Goal: Information Seeking & Learning: Find specific fact

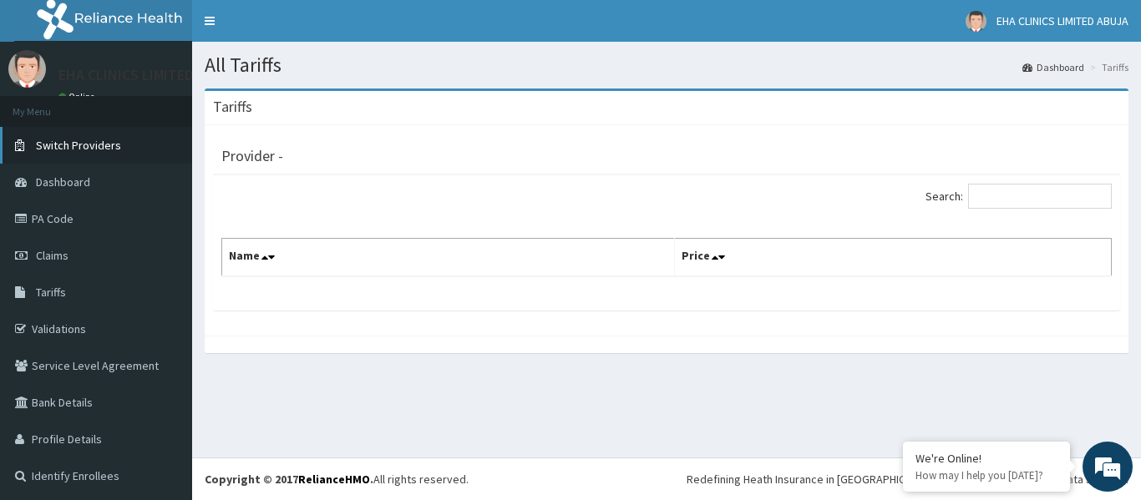
click at [74, 155] on link "Switch Providers" at bounding box center [96, 145] width 192 height 37
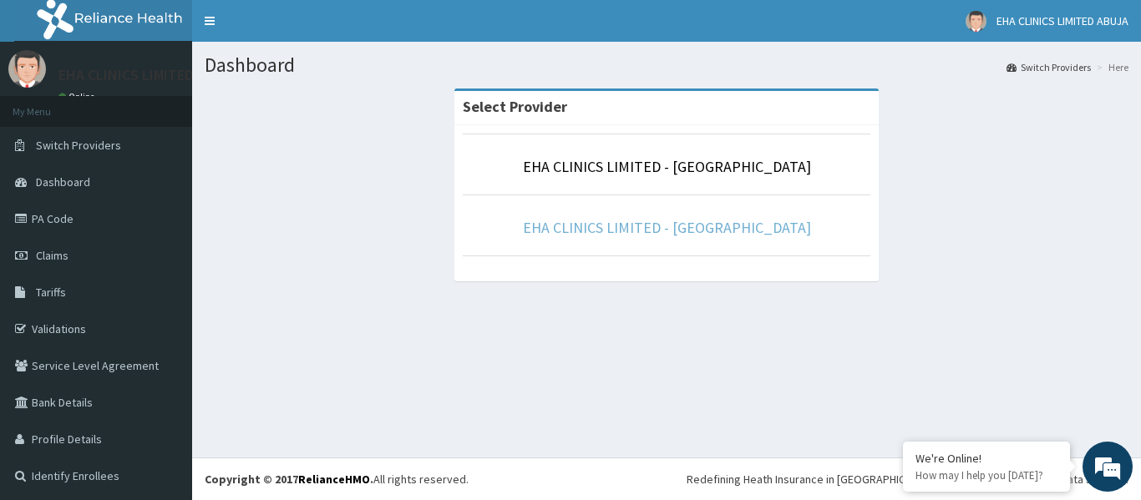
click at [661, 227] on link "EHA CLINICS LIMITED - [GEOGRAPHIC_DATA]" at bounding box center [667, 227] width 288 height 19
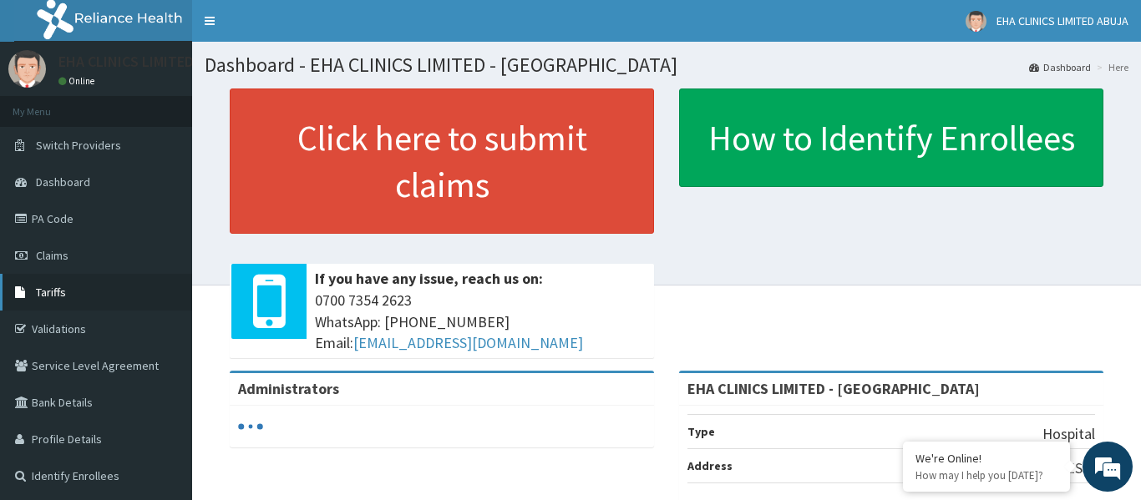
click at [58, 291] on span "Tariffs" at bounding box center [51, 292] width 30 height 15
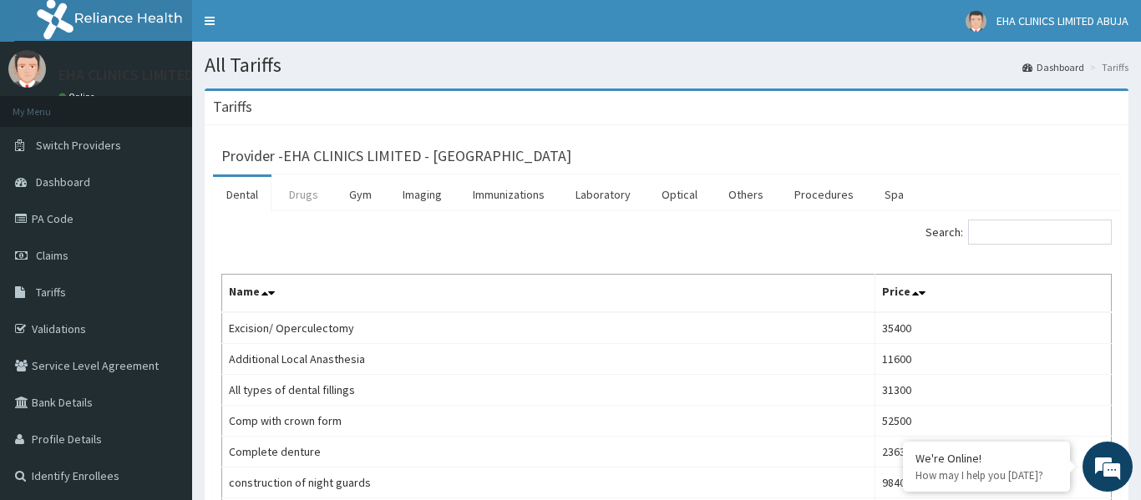
click at [313, 200] on link "Drugs" at bounding box center [304, 194] width 56 height 35
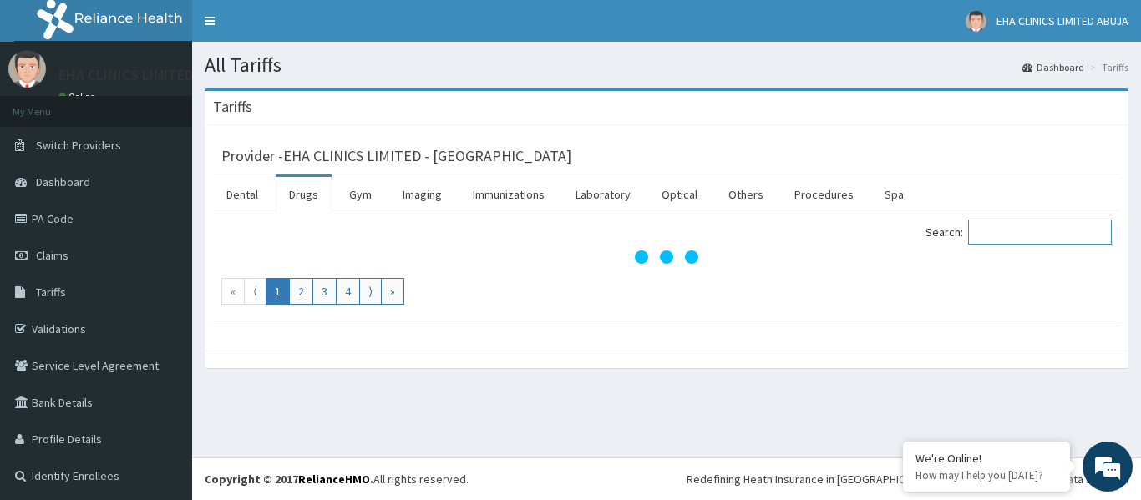
click at [1012, 231] on input "Search:" at bounding box center [1040, 232] width 144 height 25
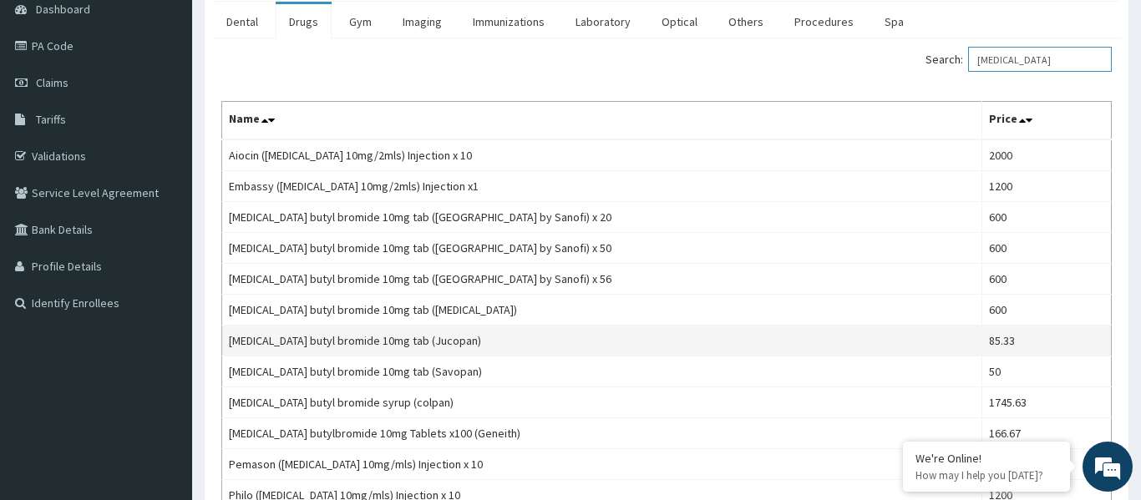
scroll to position [170, 0]
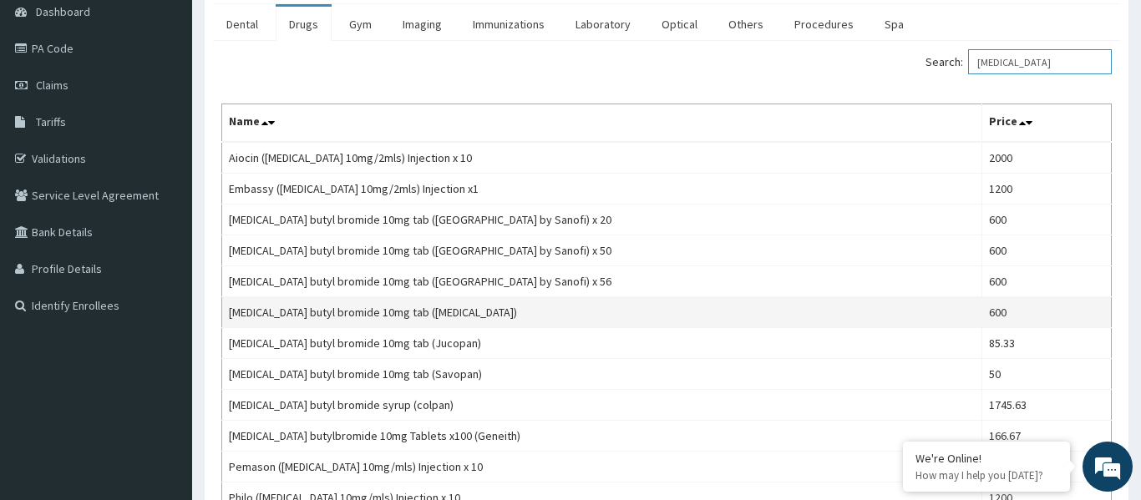
type input "hyoscine"
click at [232, 312] on td "Hyoscine butyl bromide 10mg tab (Buscopan)" at bounding box center [602, 312] width 760 height 31
click at [231, 312] on td "Hyoscine butyl bromide 10mg tab (Buscopan)" at bounding box center [602, 312] width 760 height 31
copy td "Hyoscine butyl bromide 10mg tab (Buscopan)"
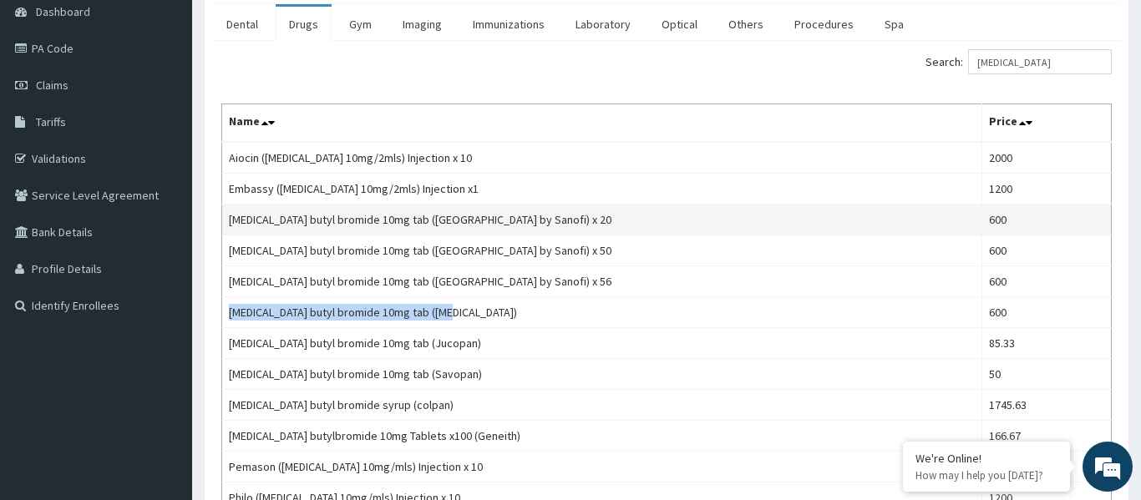
scroll to position [332, 0]
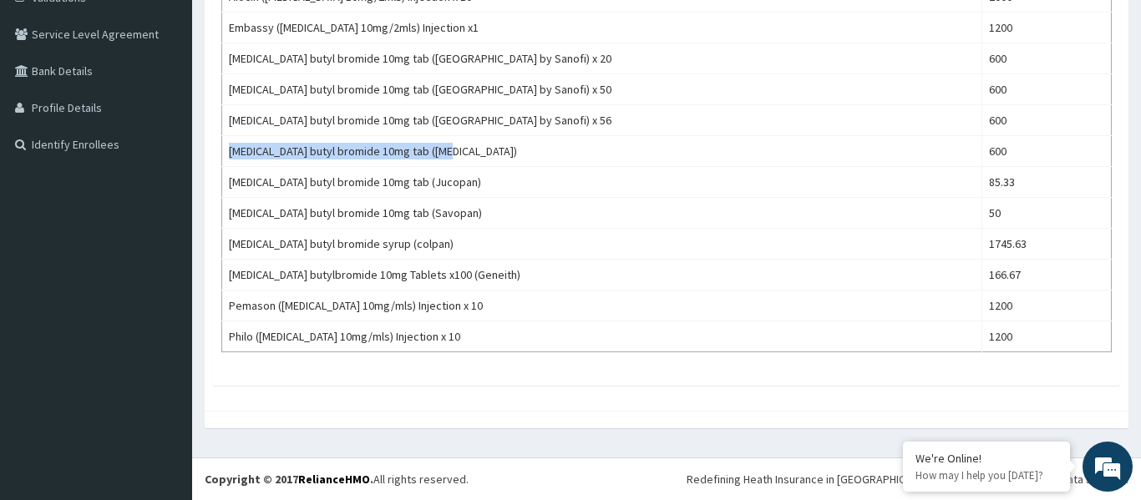
click at [503, 426] on div at bounding box center [667, 420] width 924 height 18
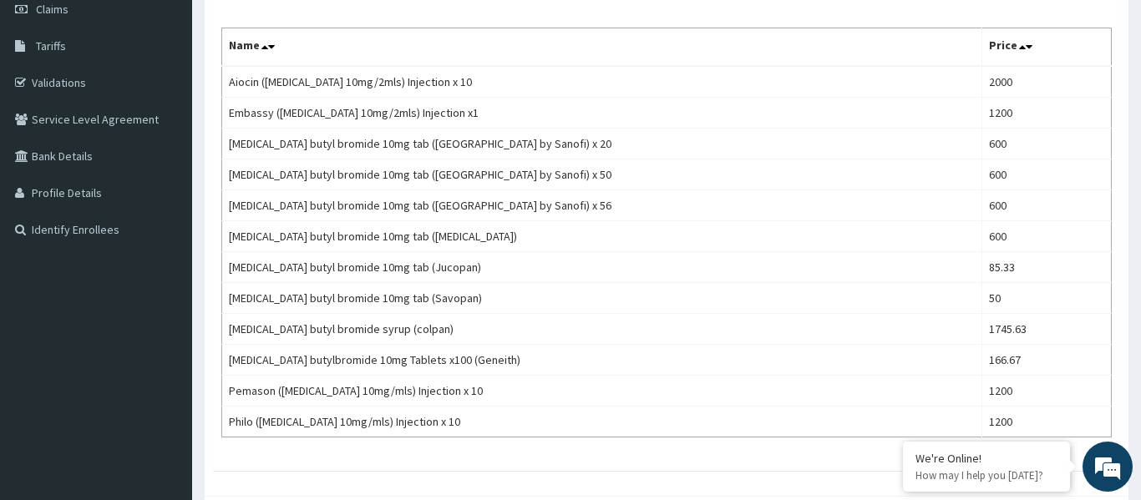
scroll to position [247, 0]
